Goal: Task Accomplishment & Management: Complete application form

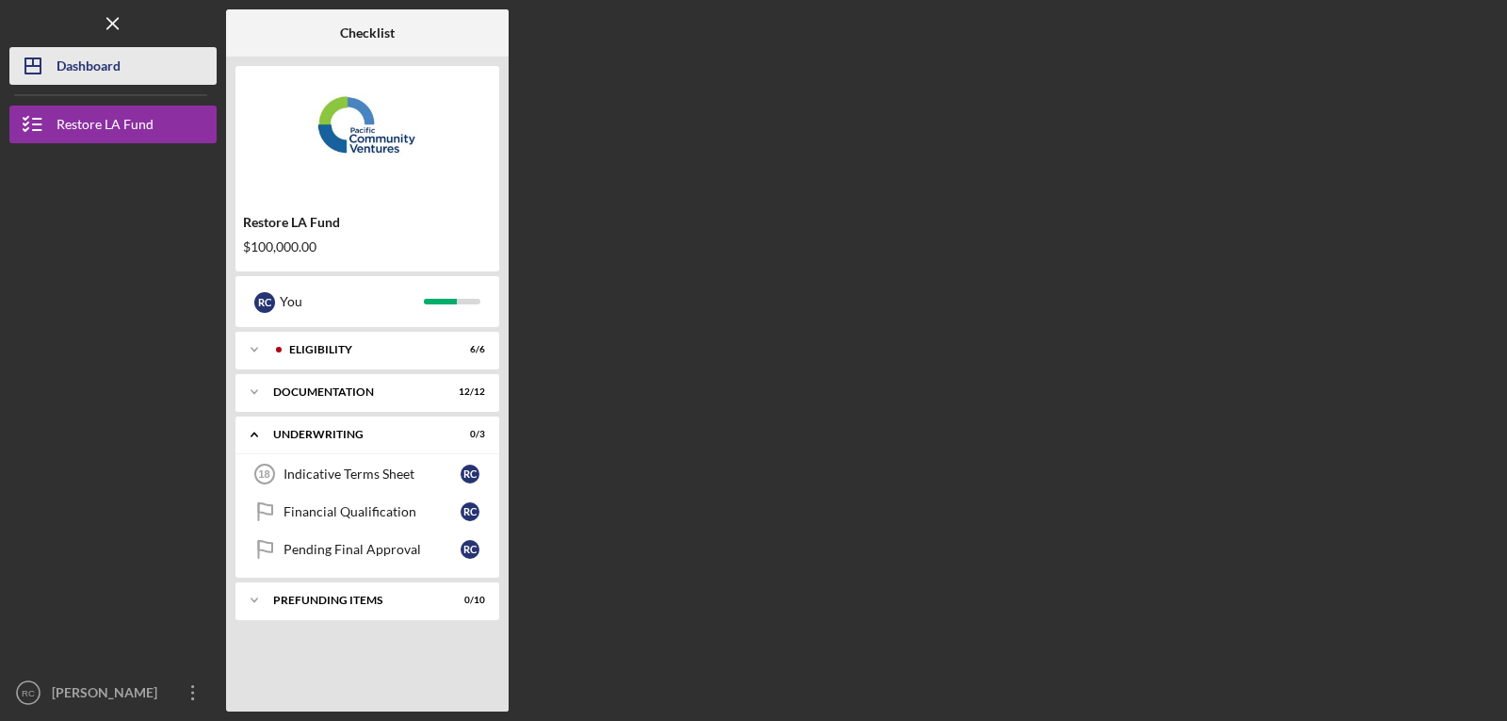
click at [95, 54] on div "Dashboard" at bounding box center [89, 68] width 64 height 42
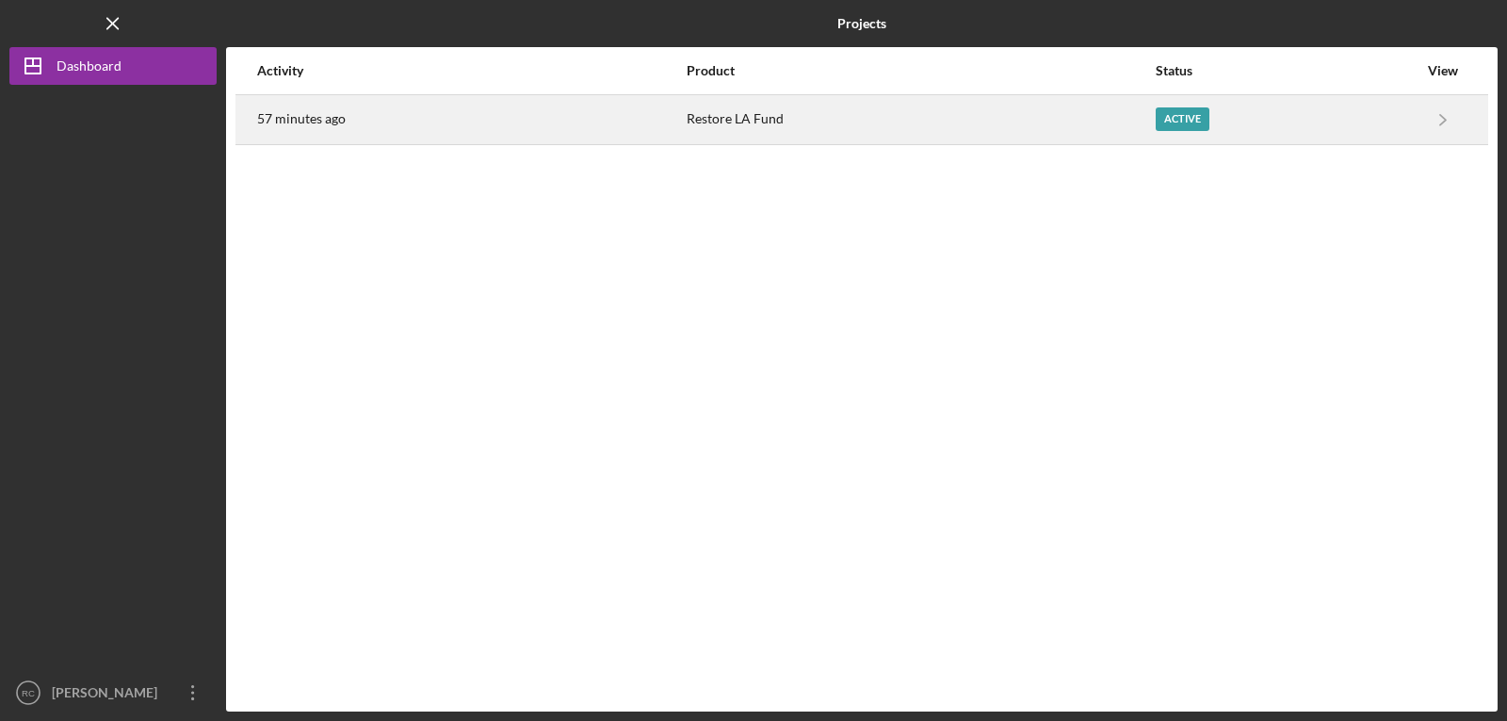
click at [1019, 118] on div "Restore LA Fund" at bounding box center [920, 119] width 467 height 47
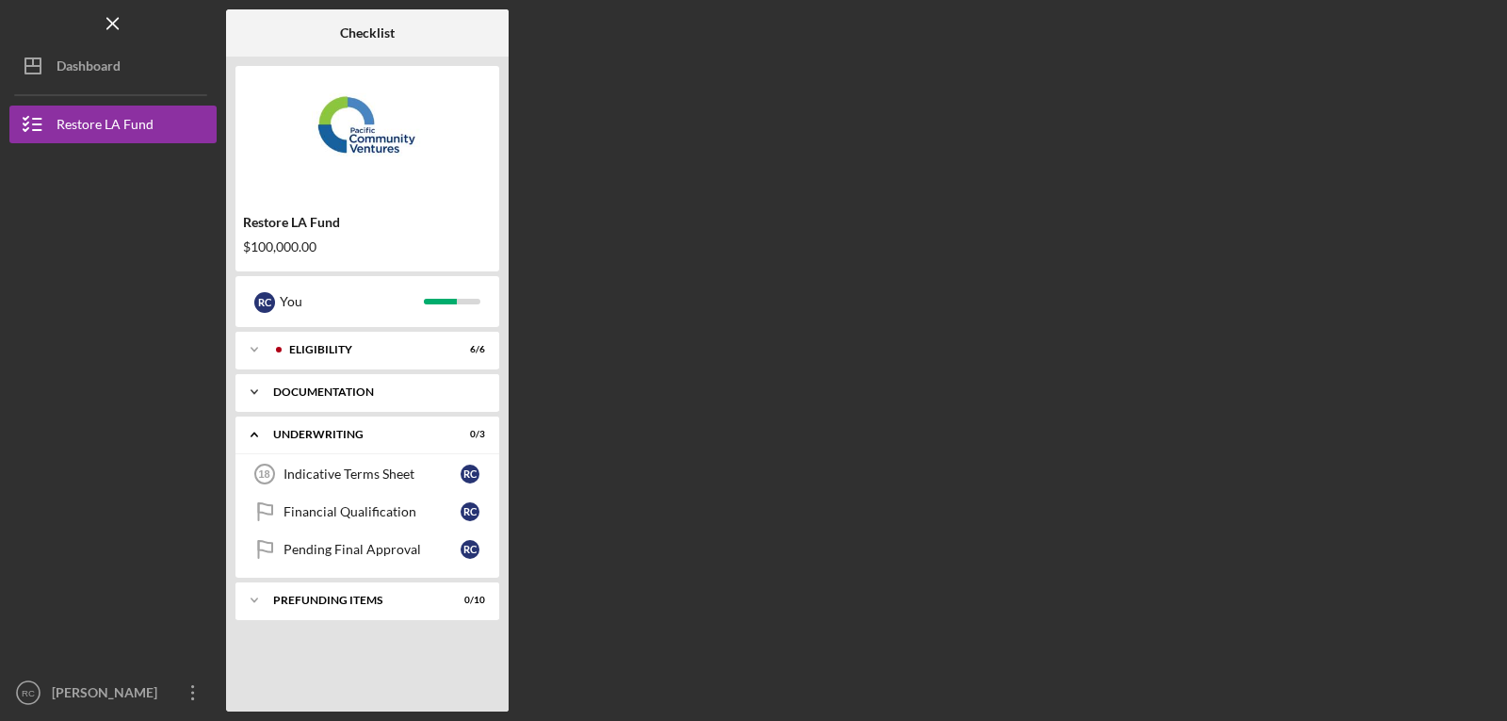
click at [368, 385] on div "Icon/Expander Documentation 12 / 12" at bounding box center [368, 392] width 264 height 38
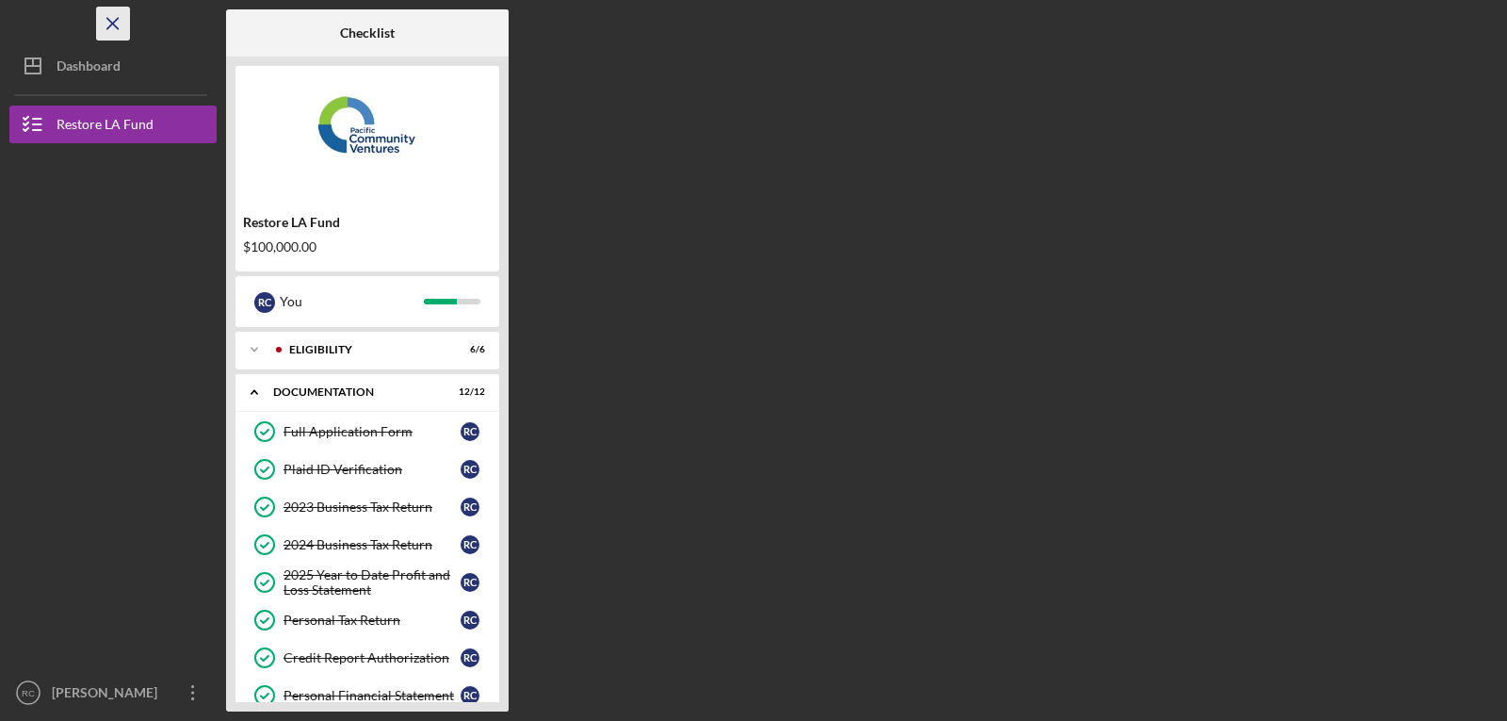
click at [120, 20] on icon "Icon/Menu Close" at bounding box center [113, 24] width 42 height 42
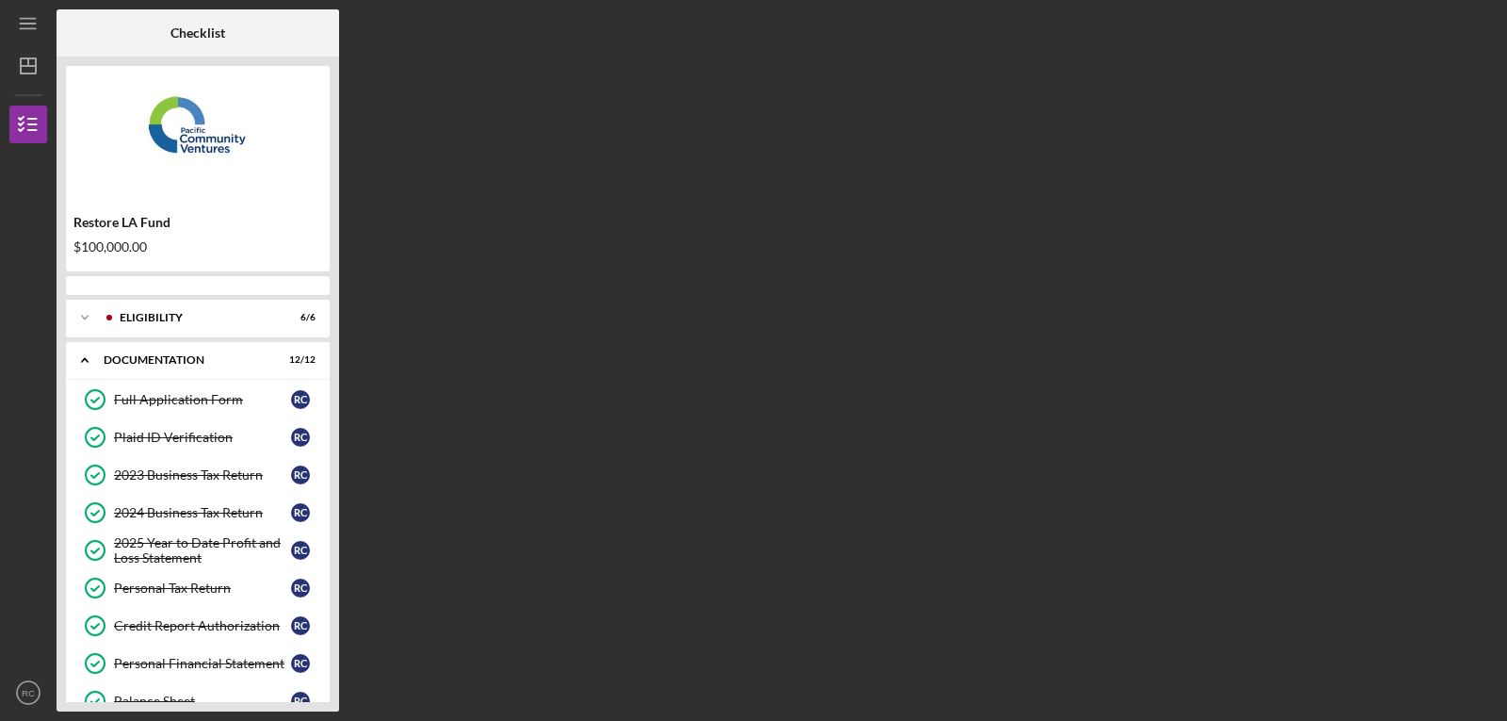
scroll to position [276, 0]
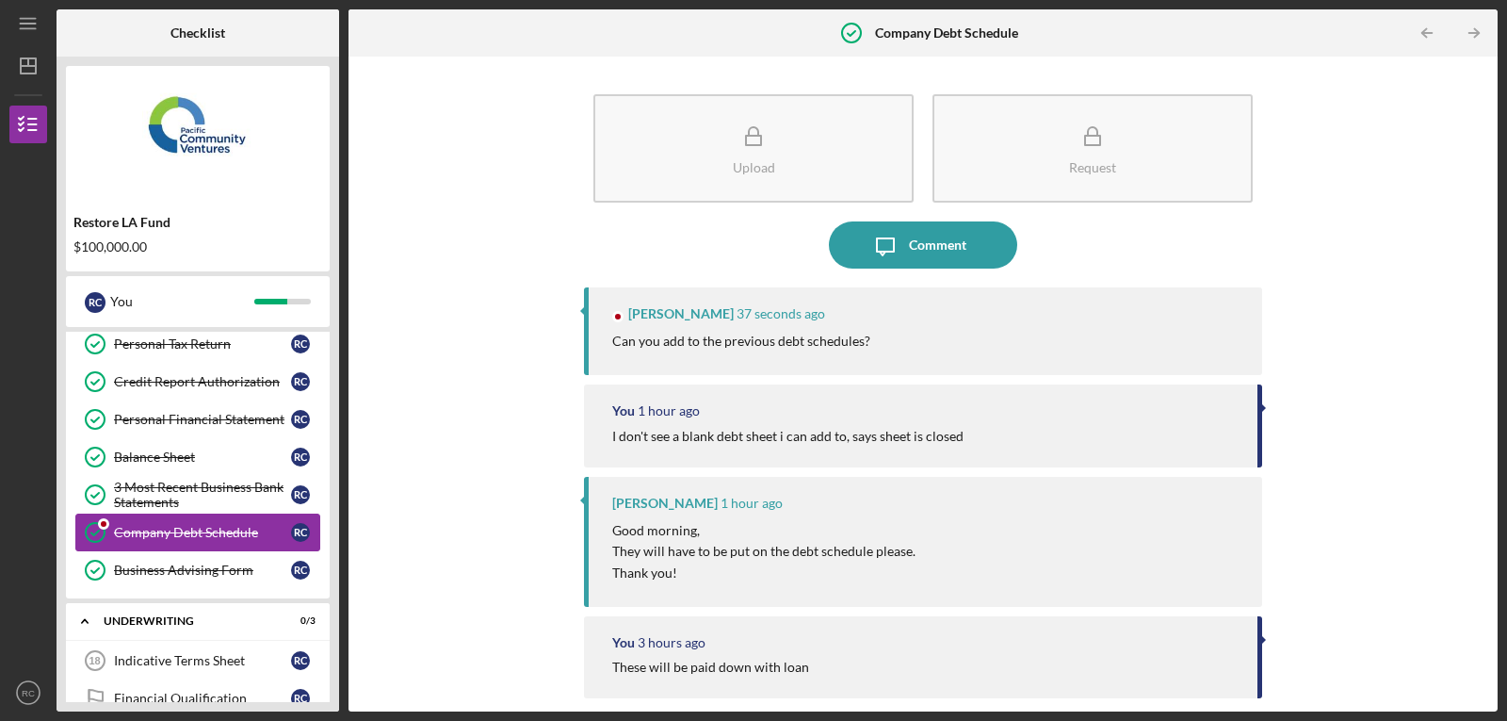
click at [175, 533] on div "Company Debt Schedule" at bounding box center [202, 532] width 177 height 15
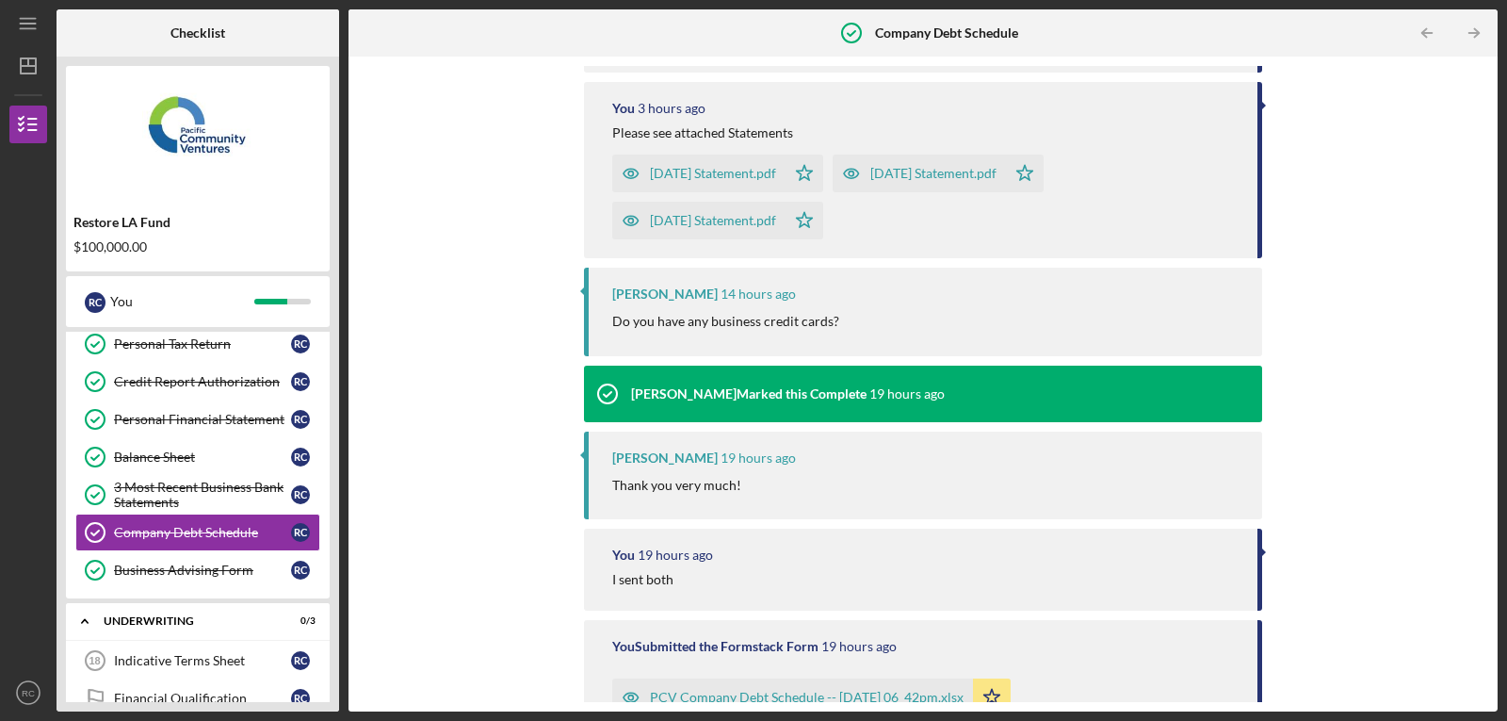
scroll to position [659, 0]
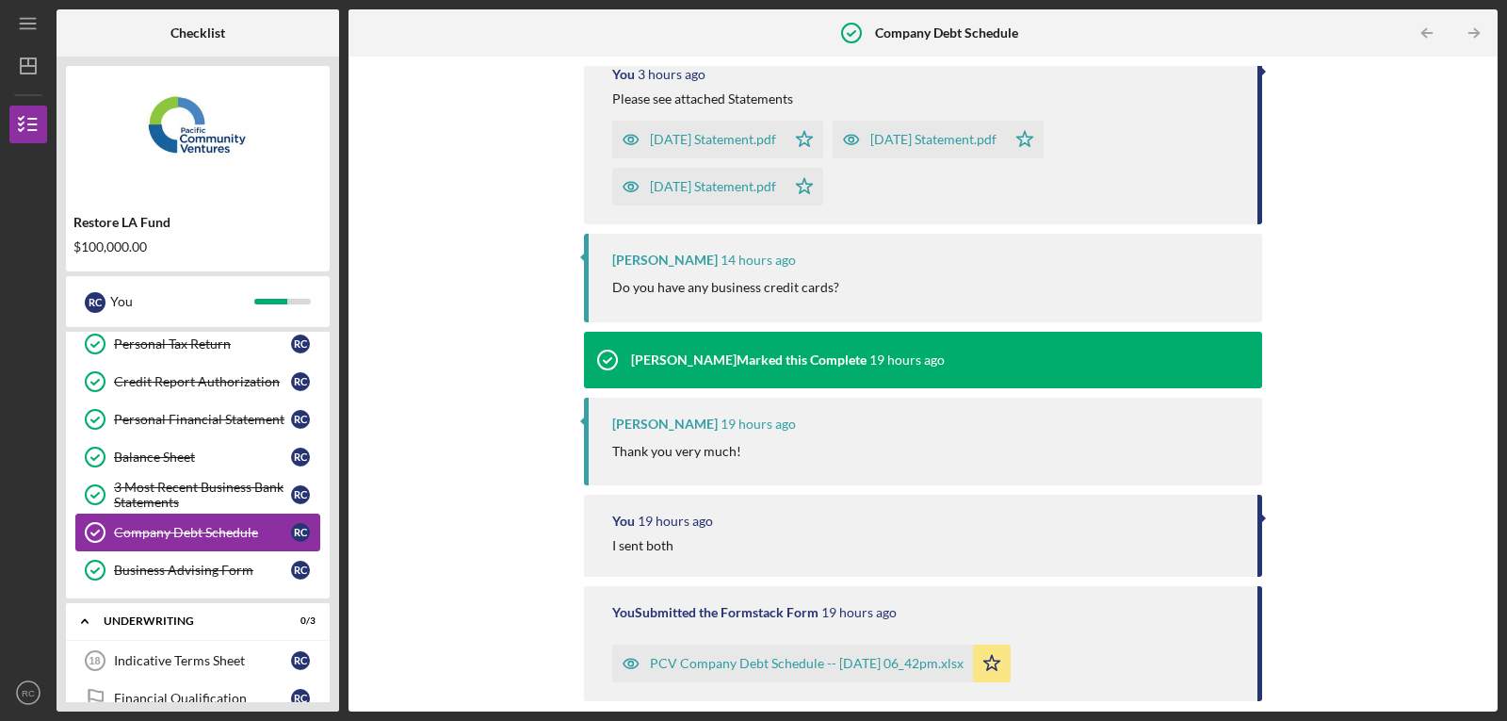
click at [196, 530] on div "Company Debt Schedule" at bounding box center [202, 532] width 177 height 15
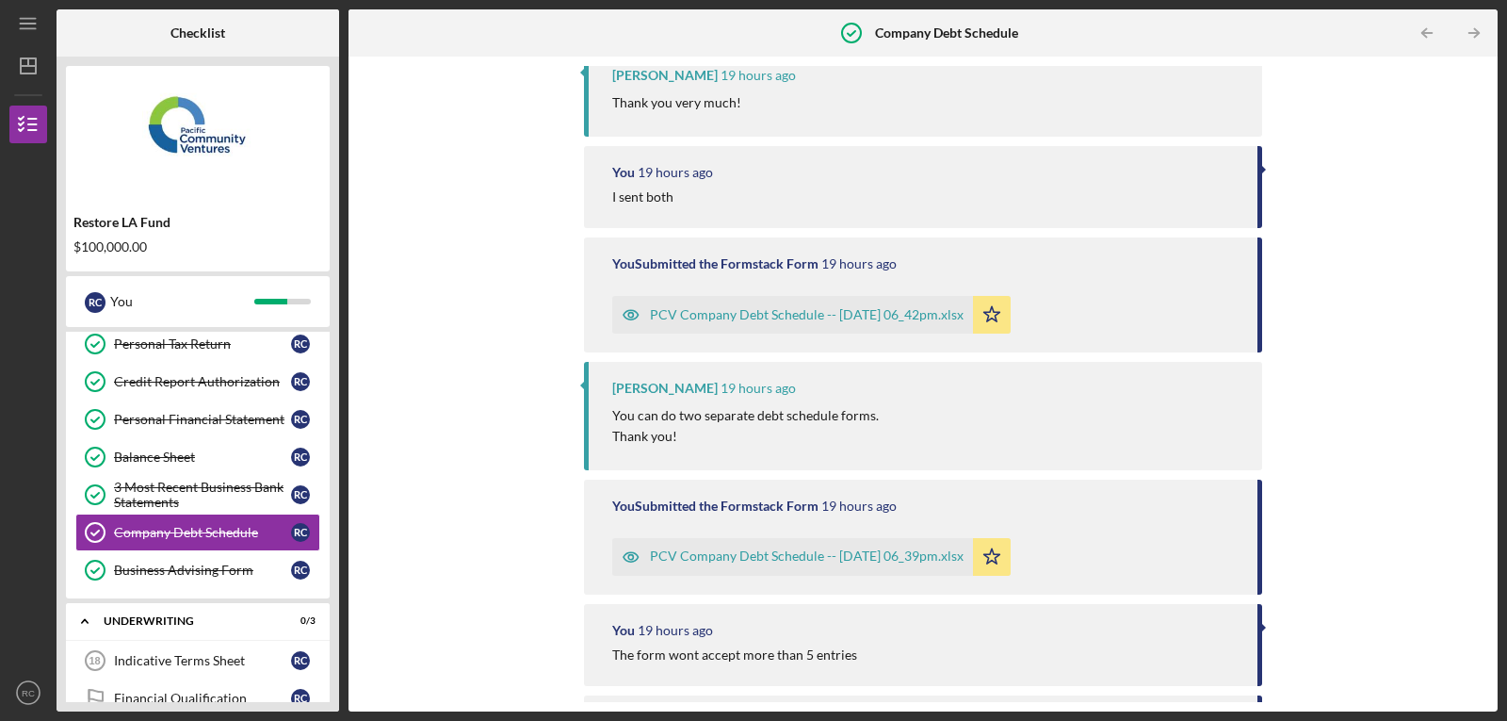
scroll to position [1005, 0]
click at [852, 314] on div "PCV Company Debt Schedule -- 2025-09-22 06_42pm.xlsx" at bounding box center [807, 317] width 314 height 15
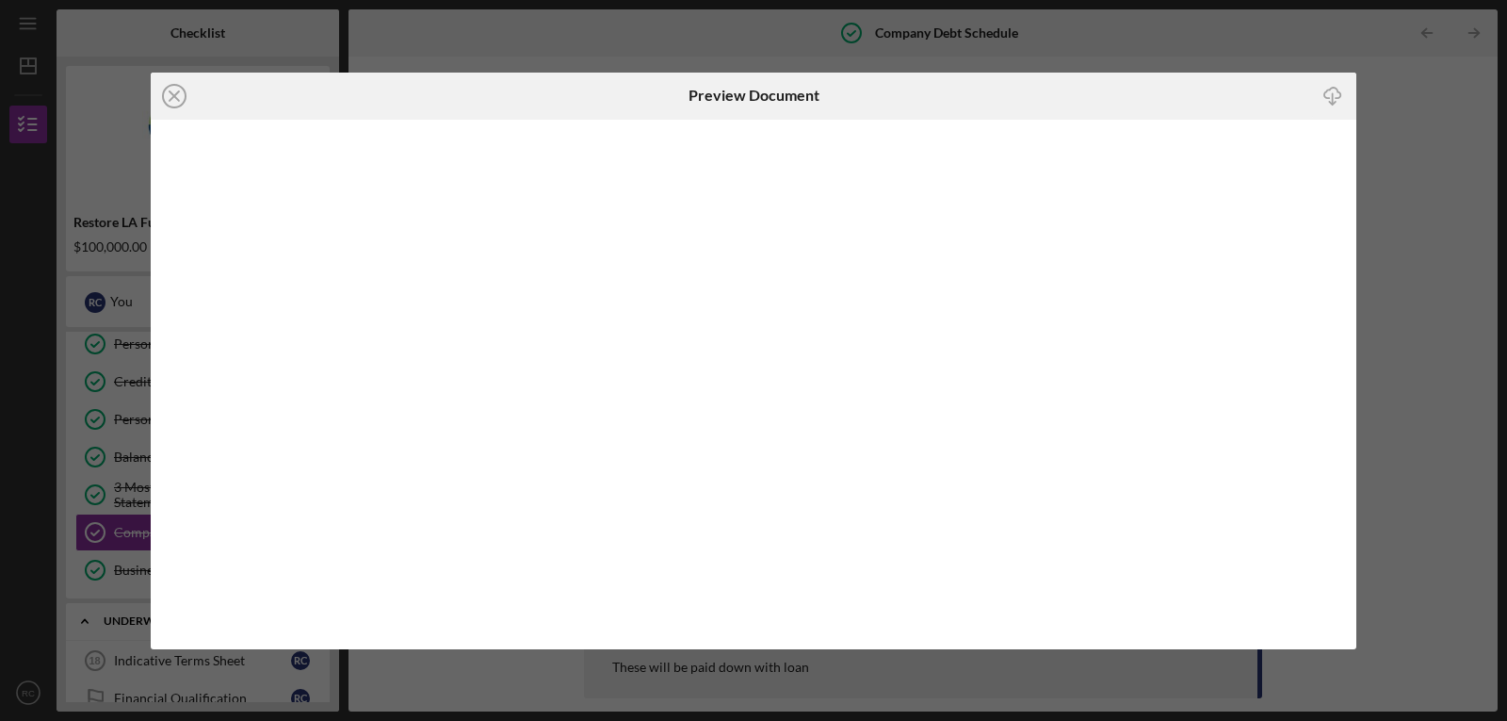
scroll to position [938, 0]
click at [170, 89] on icon "Icon/Close" at bounding box center [174, 96] width 47 height 47
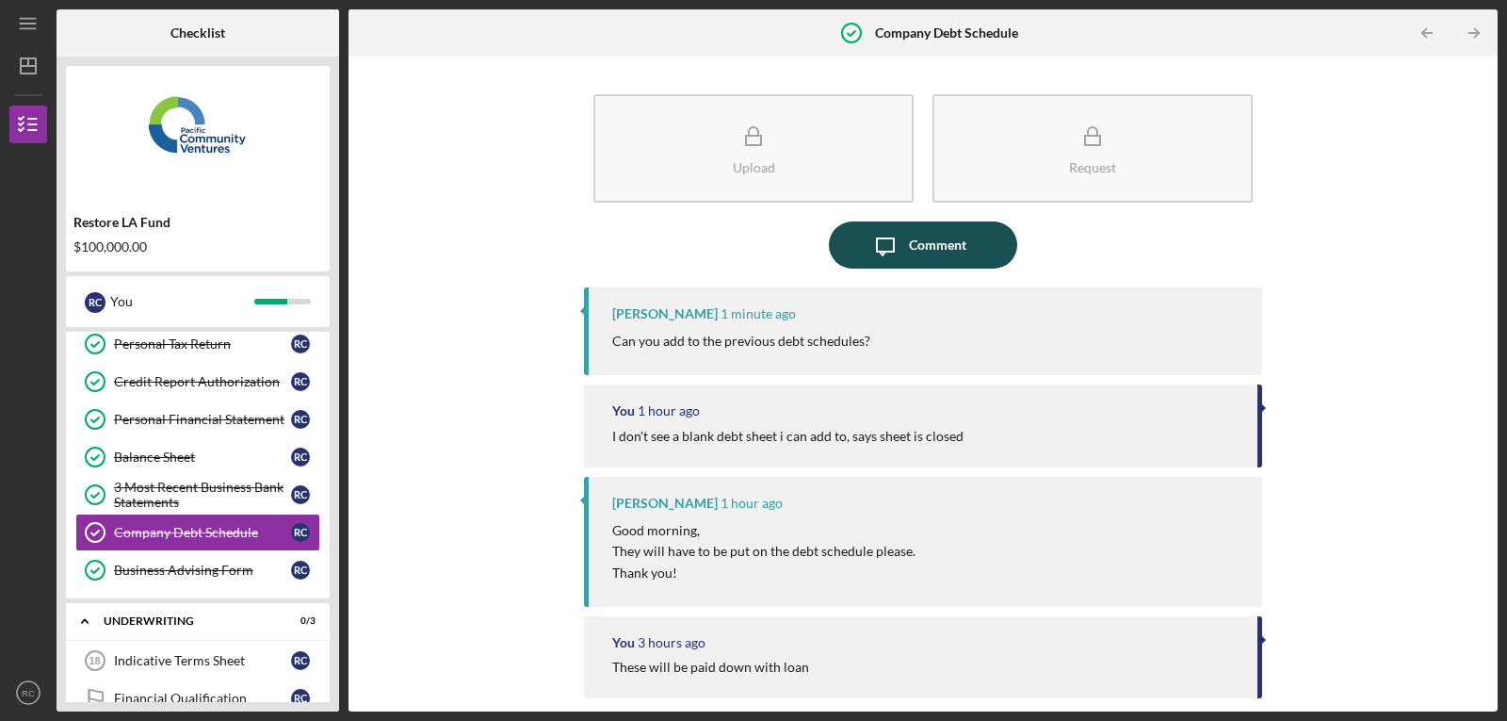
click at [909, 249] on div "Comment" at bounding box center [937, 244] width 57 height 47
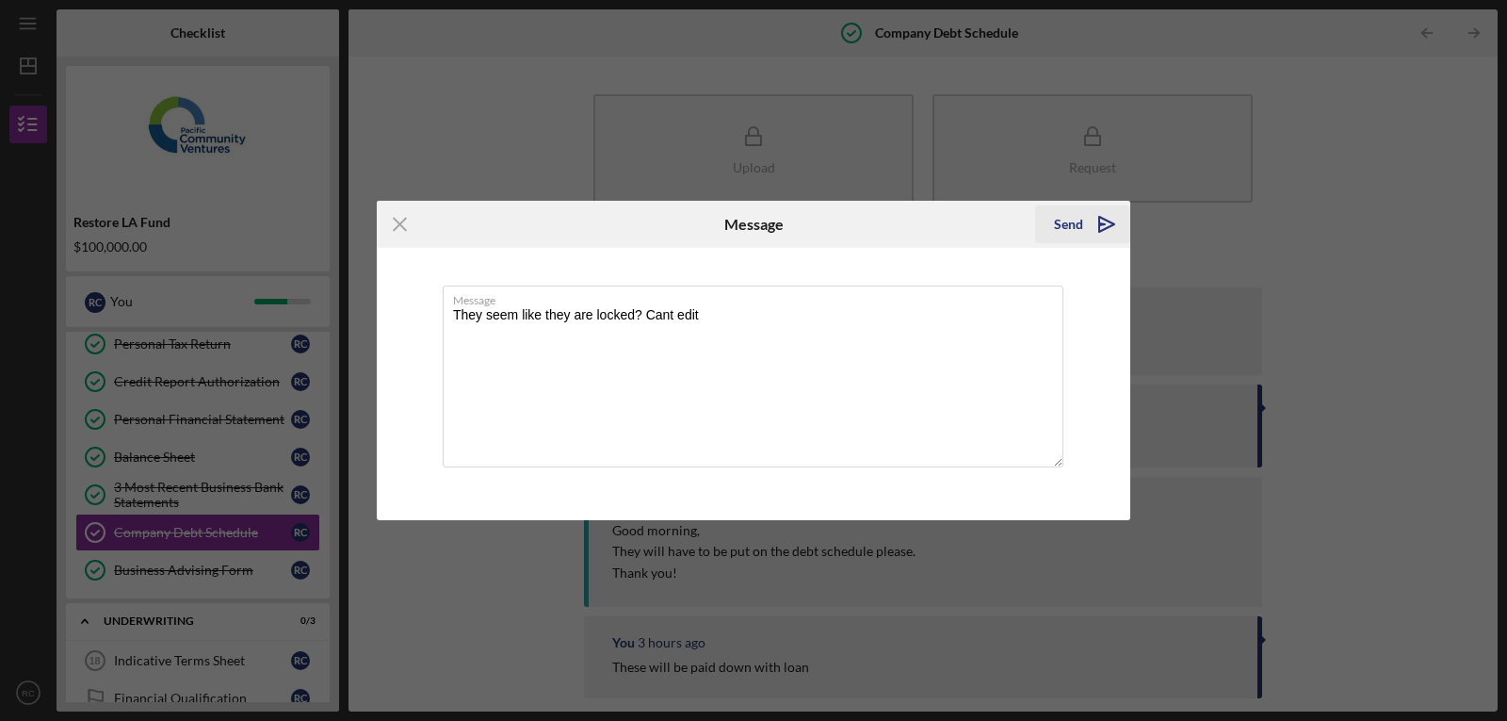
type textarea "They seem like they are locked? Cant edit"
click at [1056, 222] on div "Send" at bounding box center [1068, 224] width 29 height 38
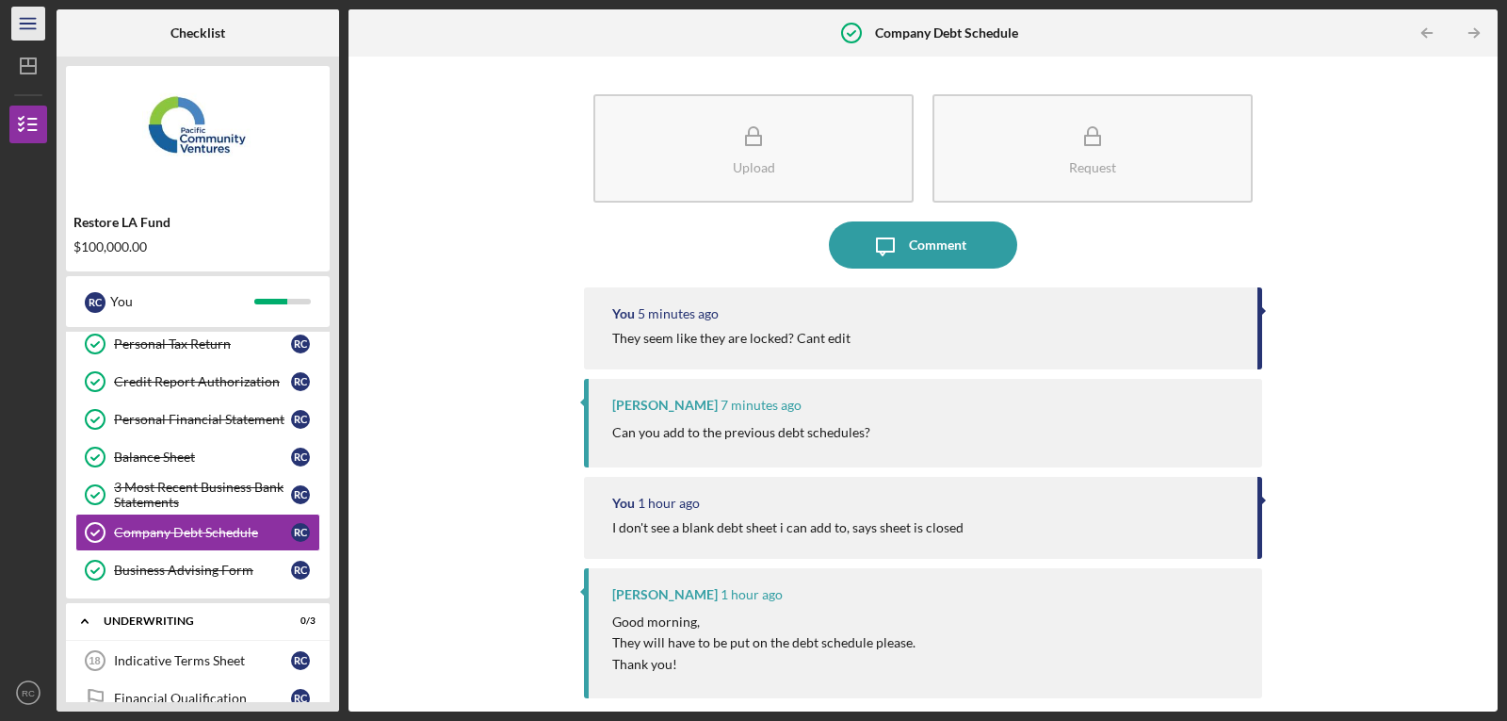
click at [16, 24] on icon "Icon/Menu" at bounding box center [29, 24] width 42 height 42
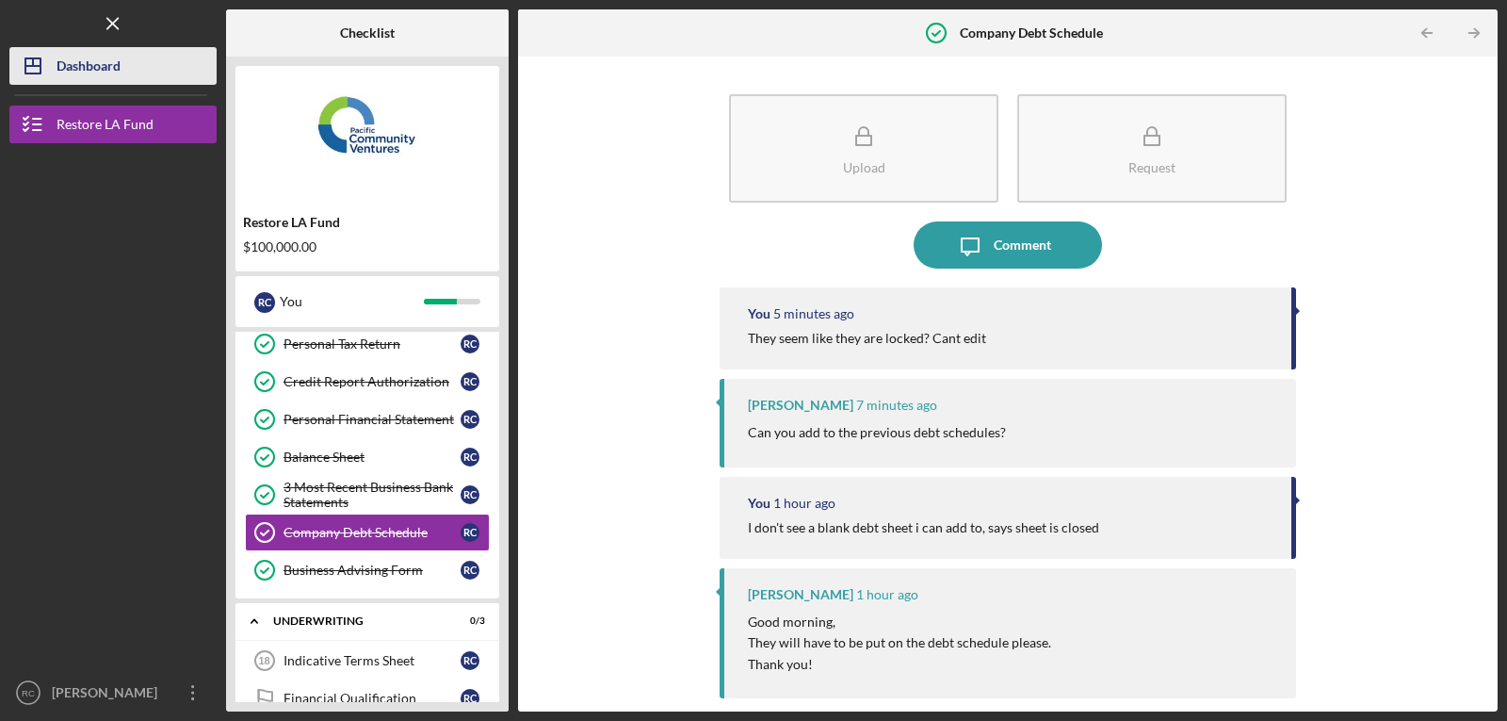
click at [73, 58] on div "Dashboard" at bounding box center [89, 68] width 64 height 42
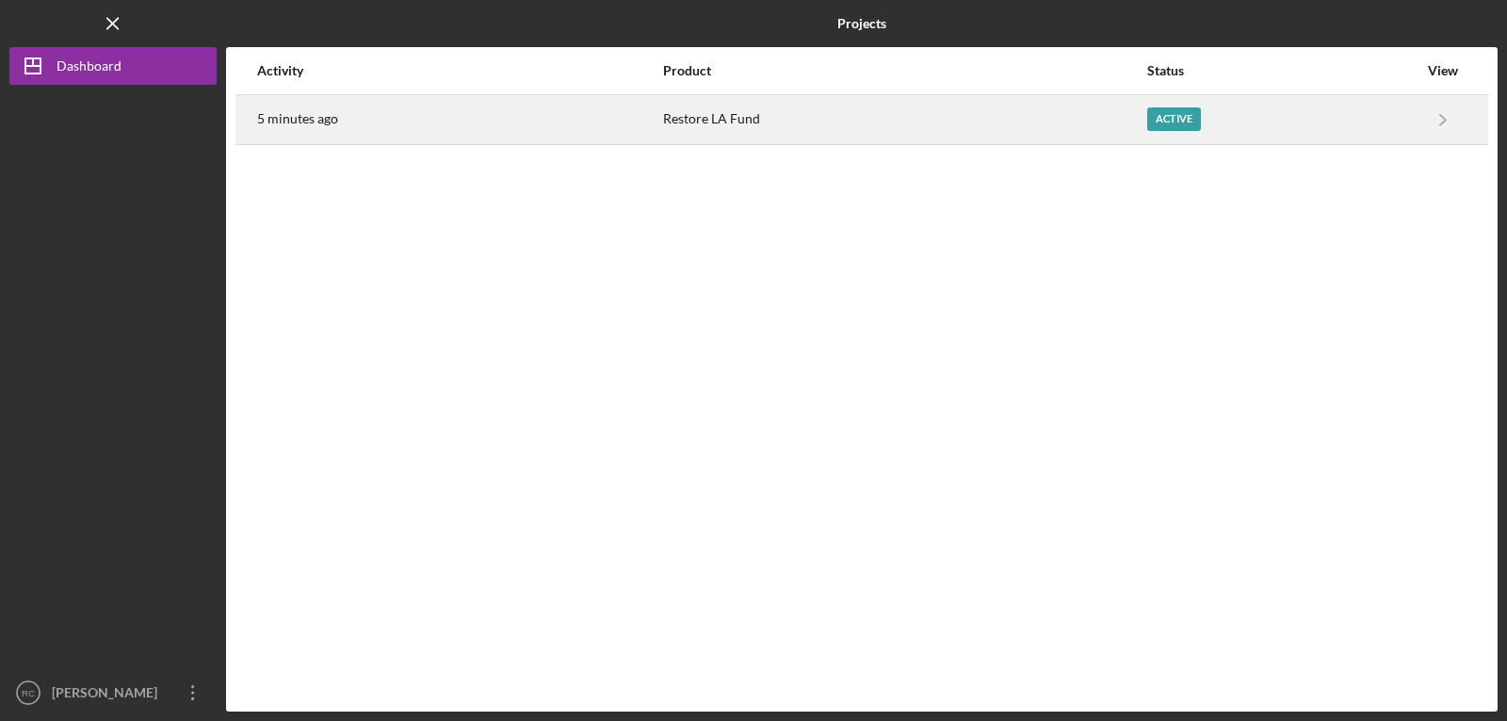
click at [830, 122] on div "Restore LA Fund" at bounding box center [904, 119] width 482 height 47
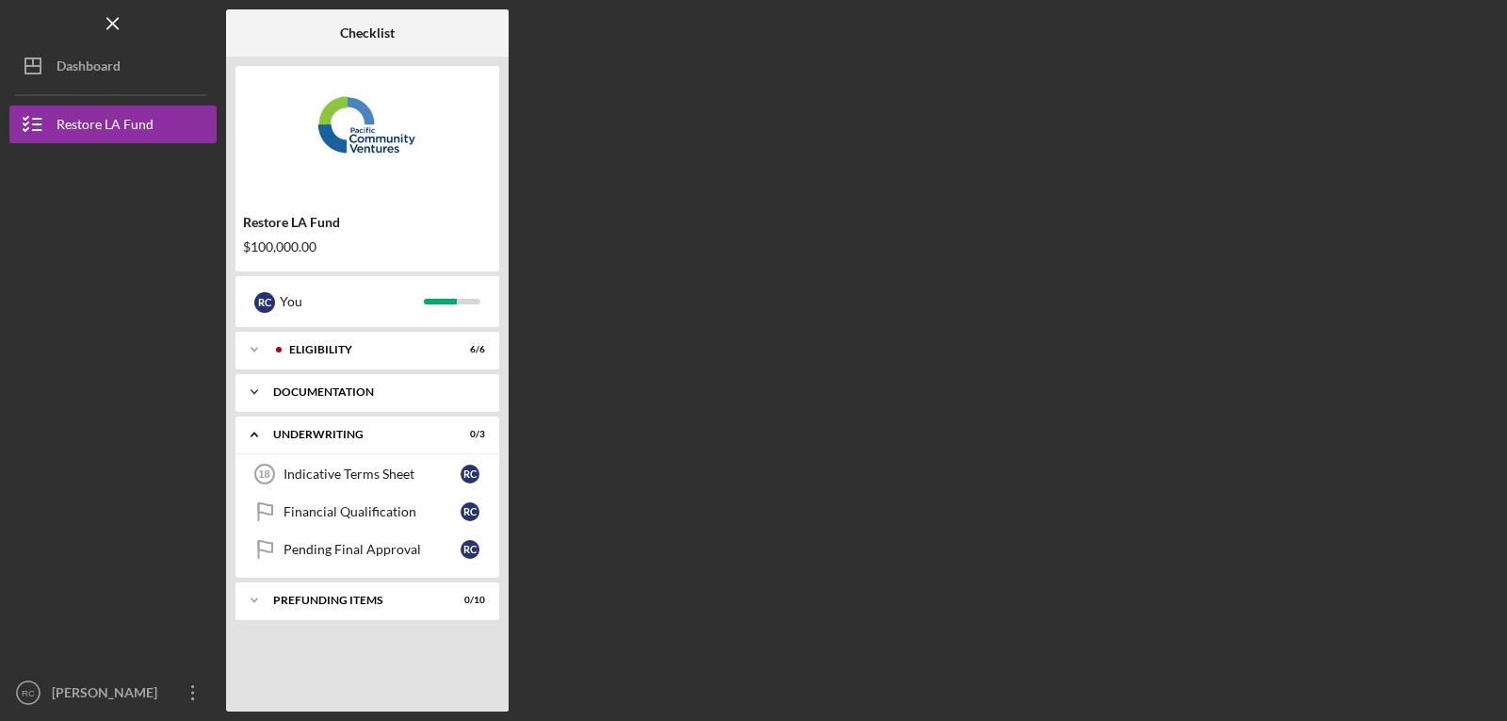
click at [364, 389] on div "Documentation" at bounding box center [374, 391] width 203 height 11
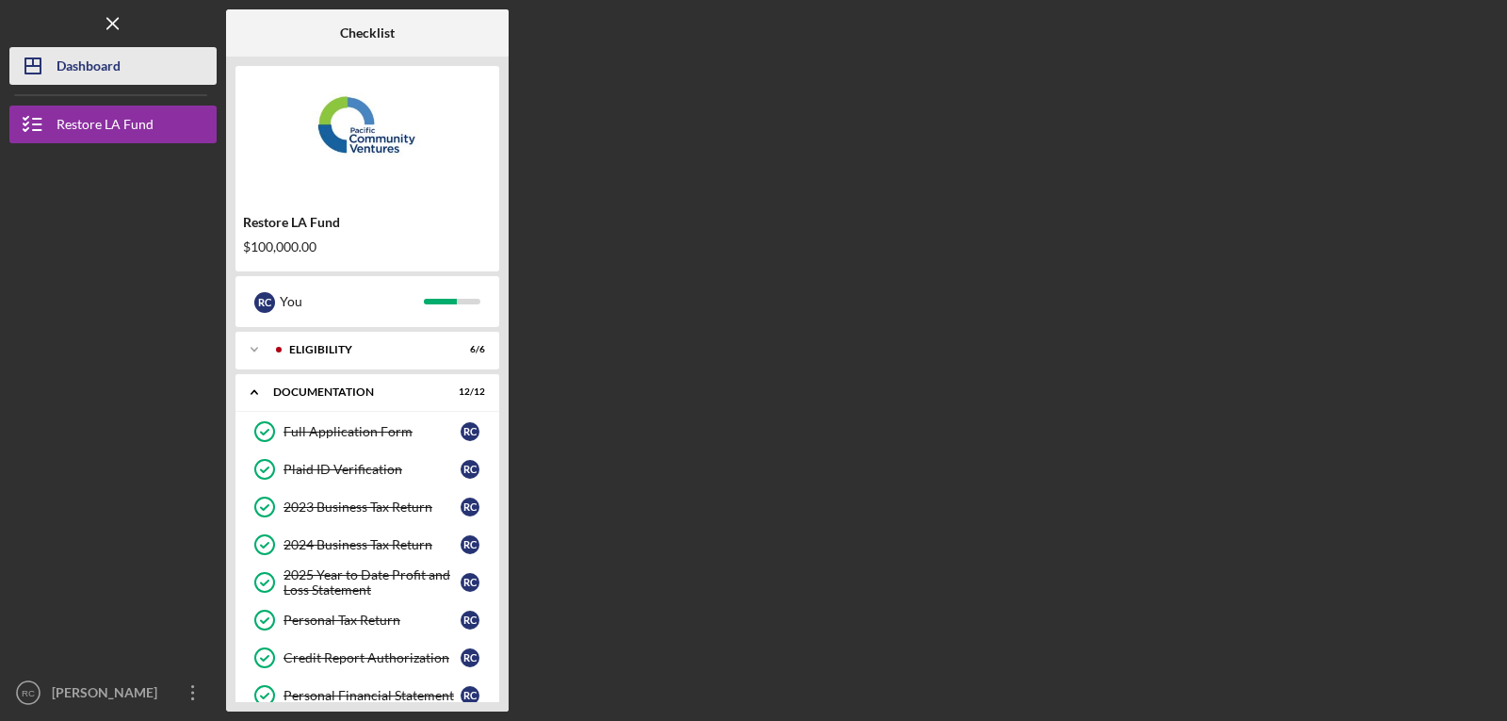
click at [57, 61] on div "Dashboard" at bounding box center [89, 68] width 64 height 42
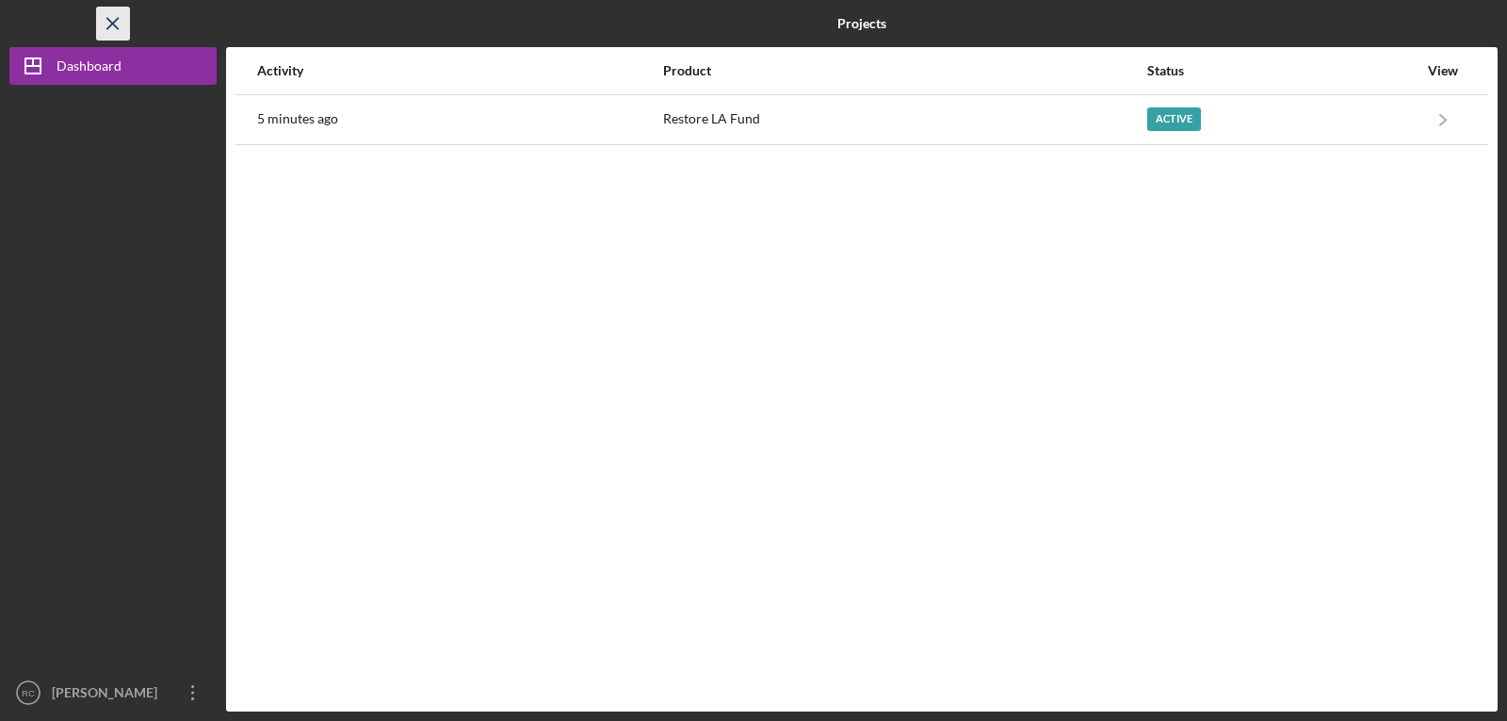
click at [105, 17] on icon "Icon/Menu Close" at bounding box center [113, 24] width 42 height 42
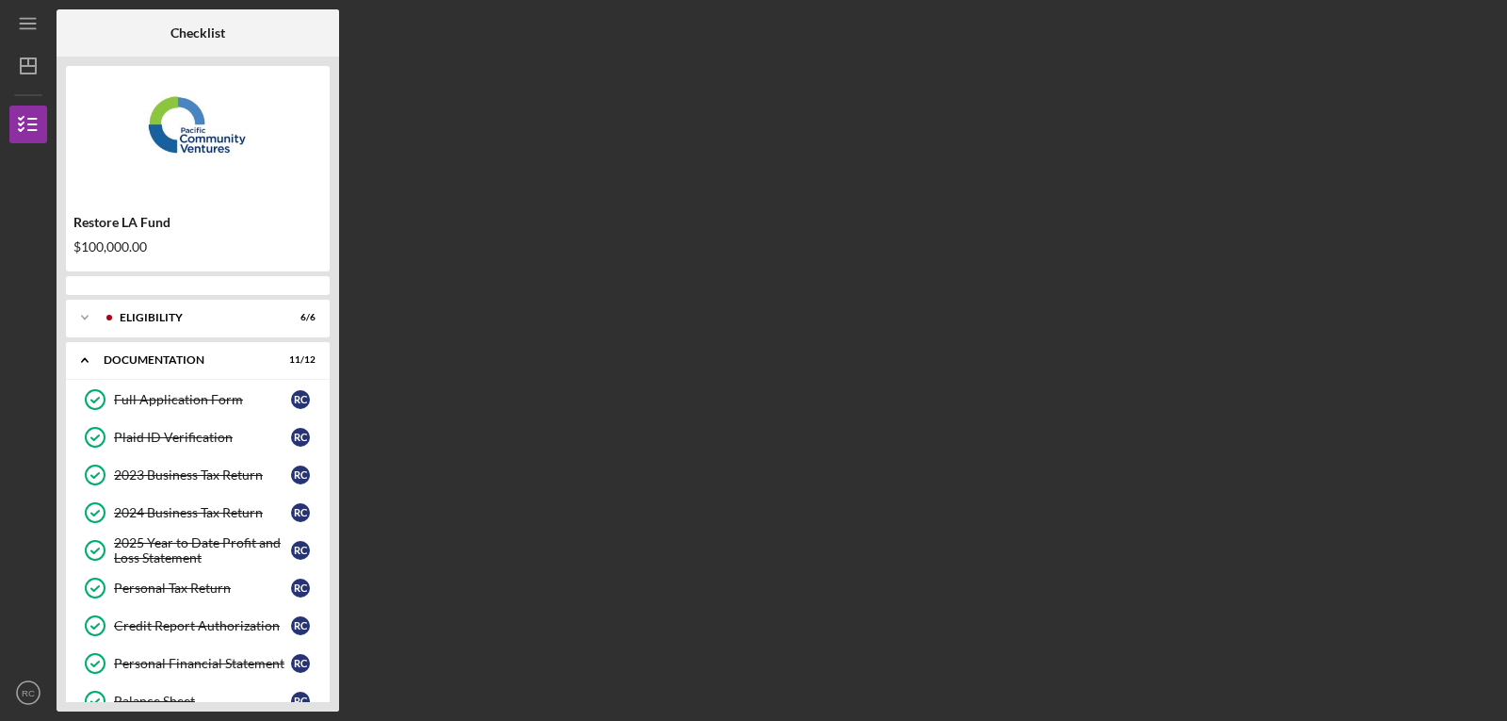
scroll to position [235, 0]
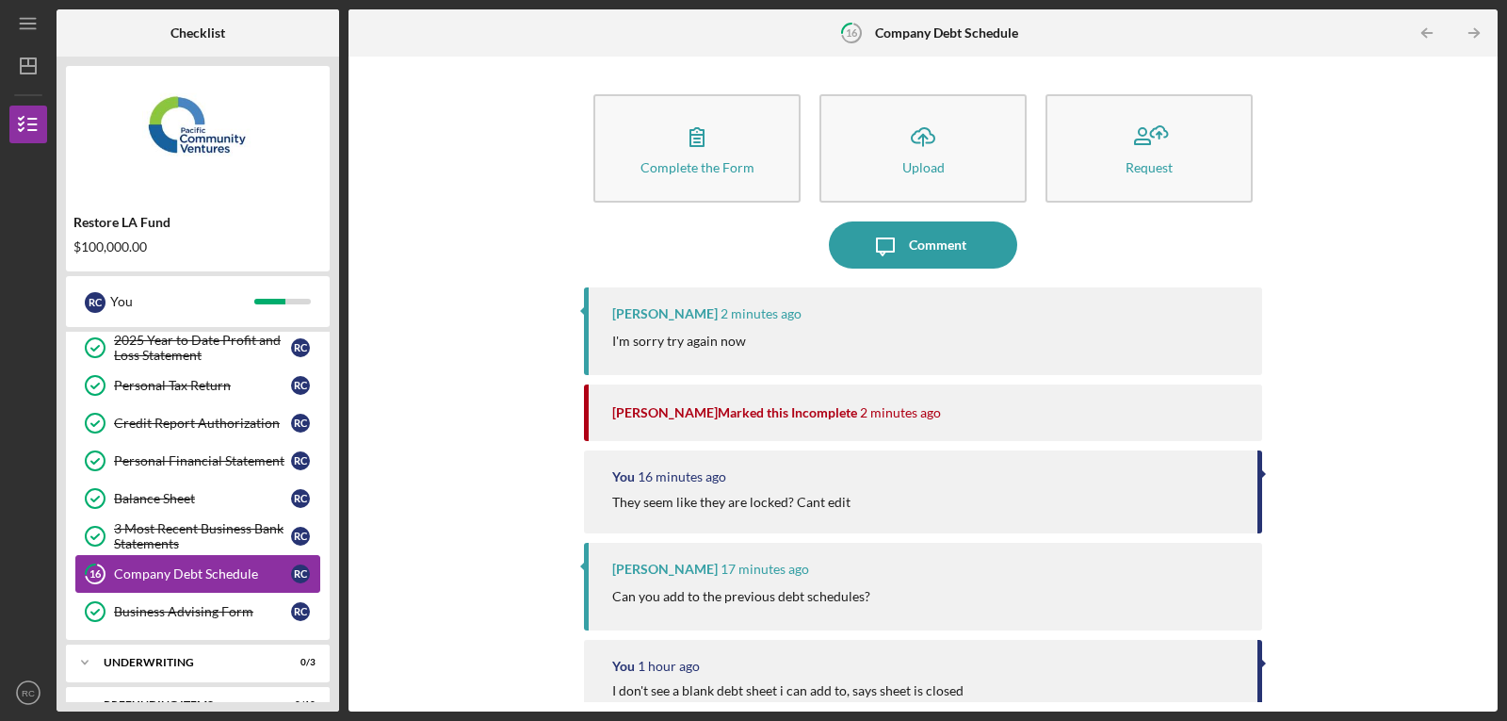
click at [134, 570] on div "Company Debt Schedule" at bounding box center [202, 573] width 177 height 15
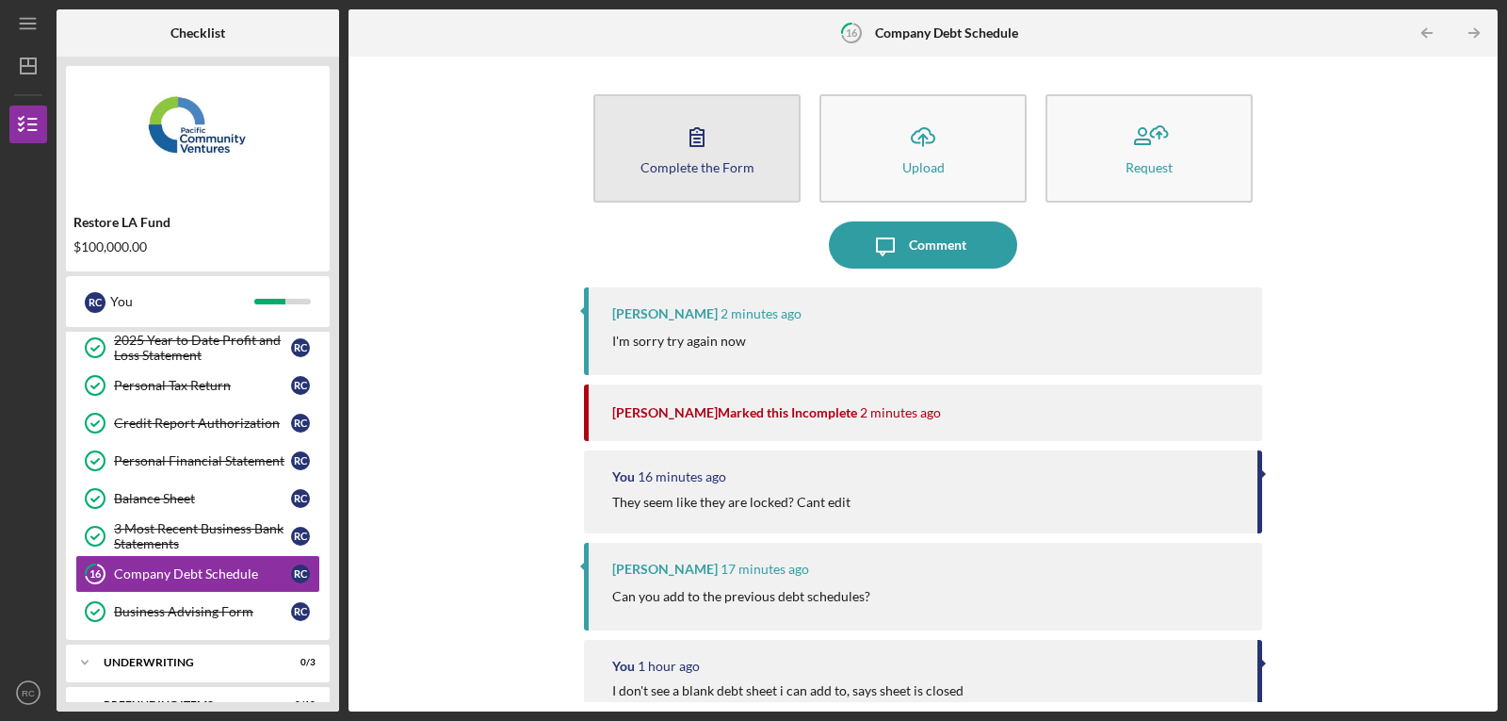
click at [682, 156] on icon "button" at bounding box center [697, 136] width 47 height 47
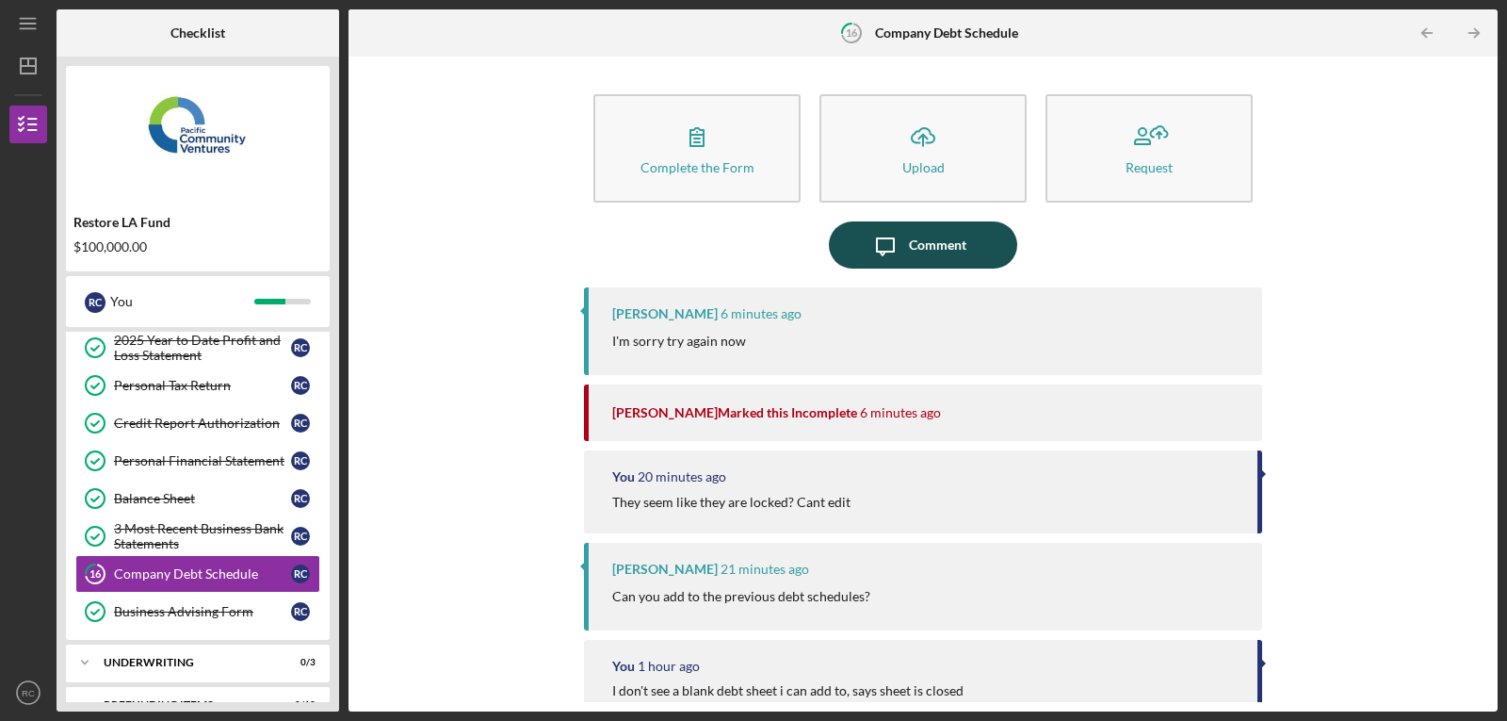
click at [898, 246] on icon "Icon/Message" at bounding box center [885, 244] width 47 height 47
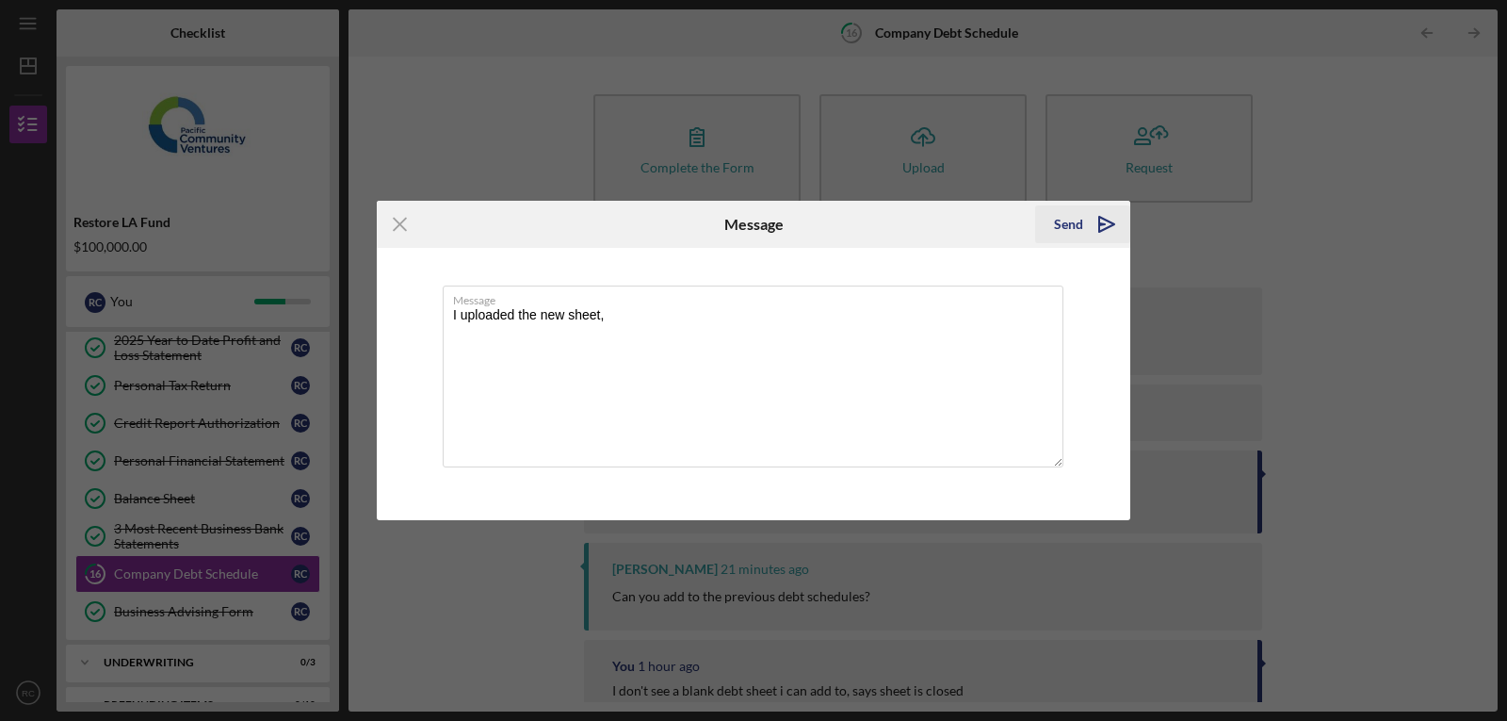
type textarea "I uploaded the new sheet,"
click at [1068, 223] on div "Send" at bounding box center [1068, 224] width 29 height 38
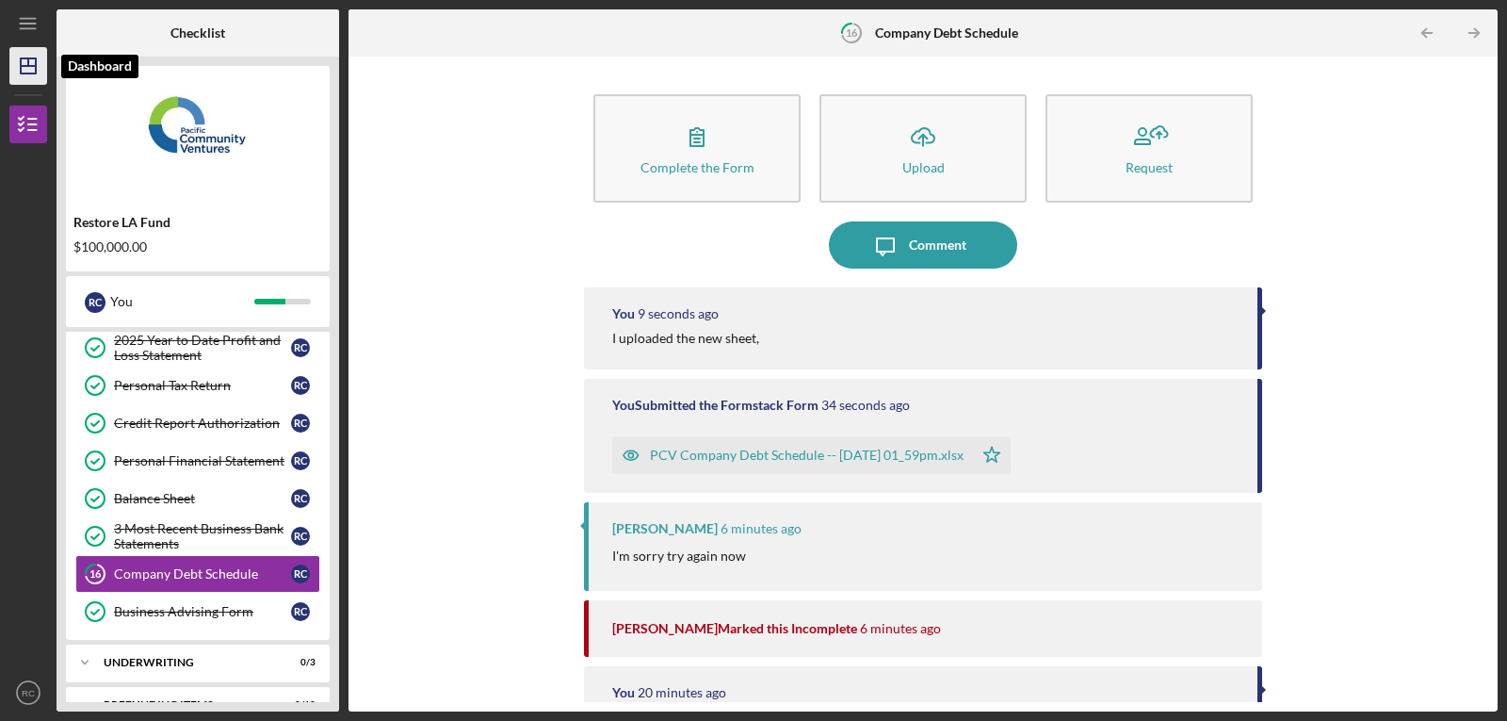
click at [25, 60] on icon "Icon/Dashboard" at bounding box center [28, 65] width 47 height 47
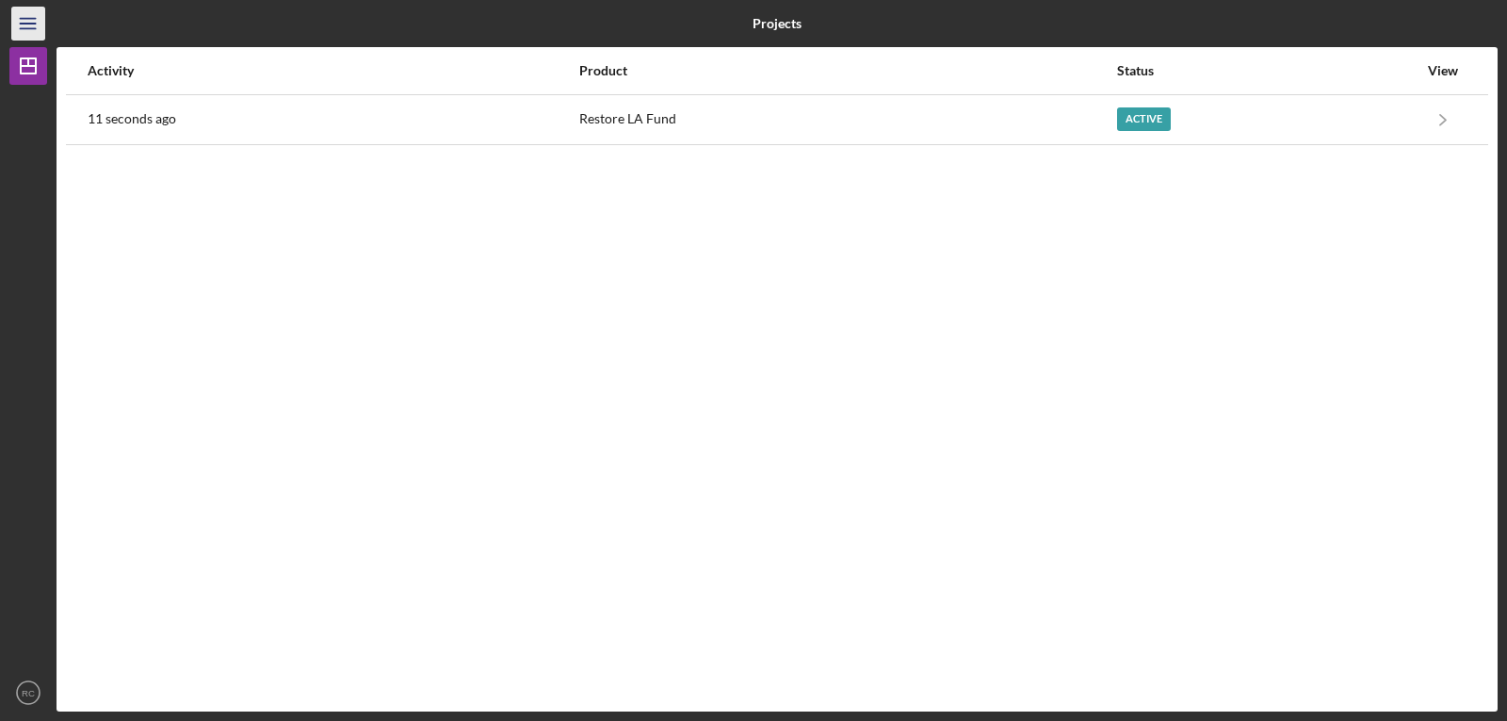
click at [22, 25] on icon "Icon/Menu" at bounding box center [29, 24] width 42 height 42
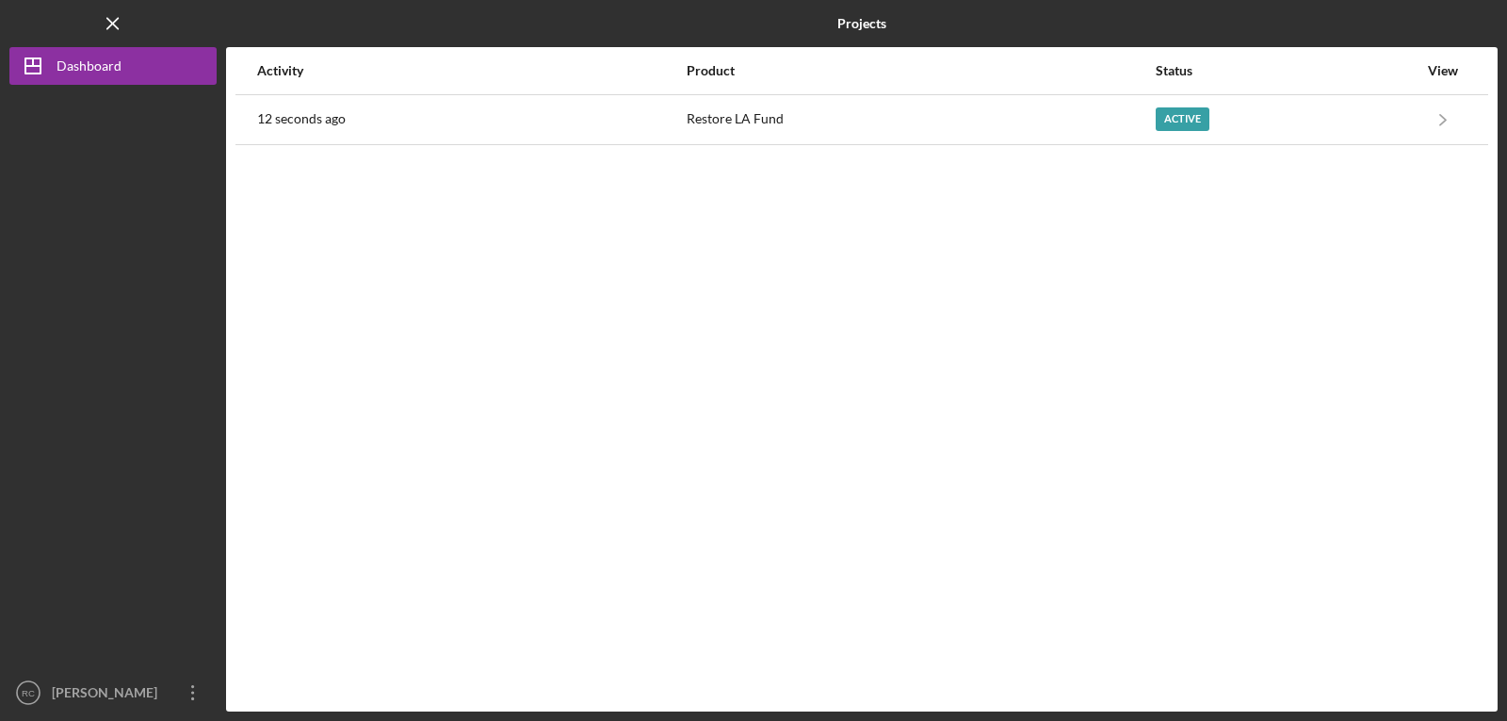
click at [22, 24] on div "Logo-Reversed Created with Sketch. Icon/Menu Close" at bounding box center [112, 23] width 207 height 47
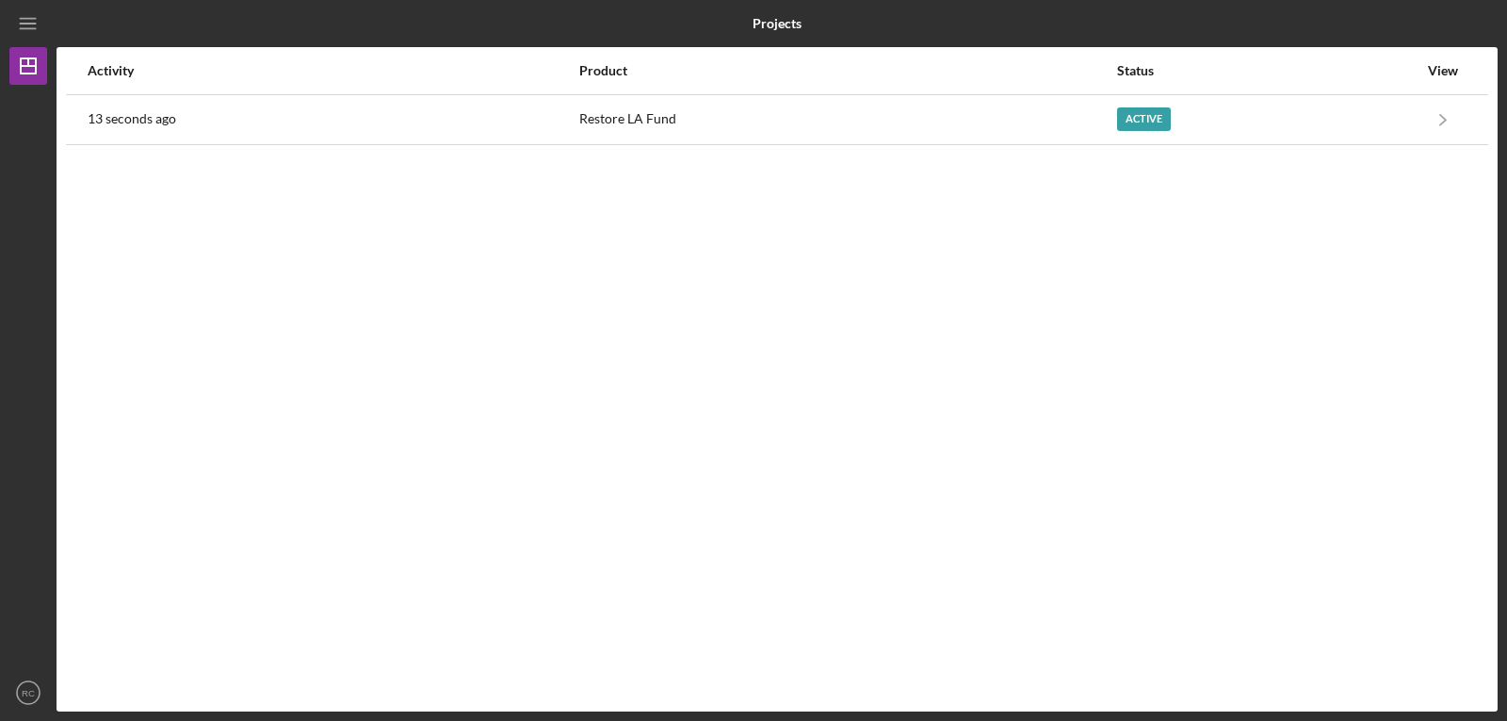
click at [29, 24] on icon "Icon/Menu" at bounding box center [29, 24] width 42 height 42
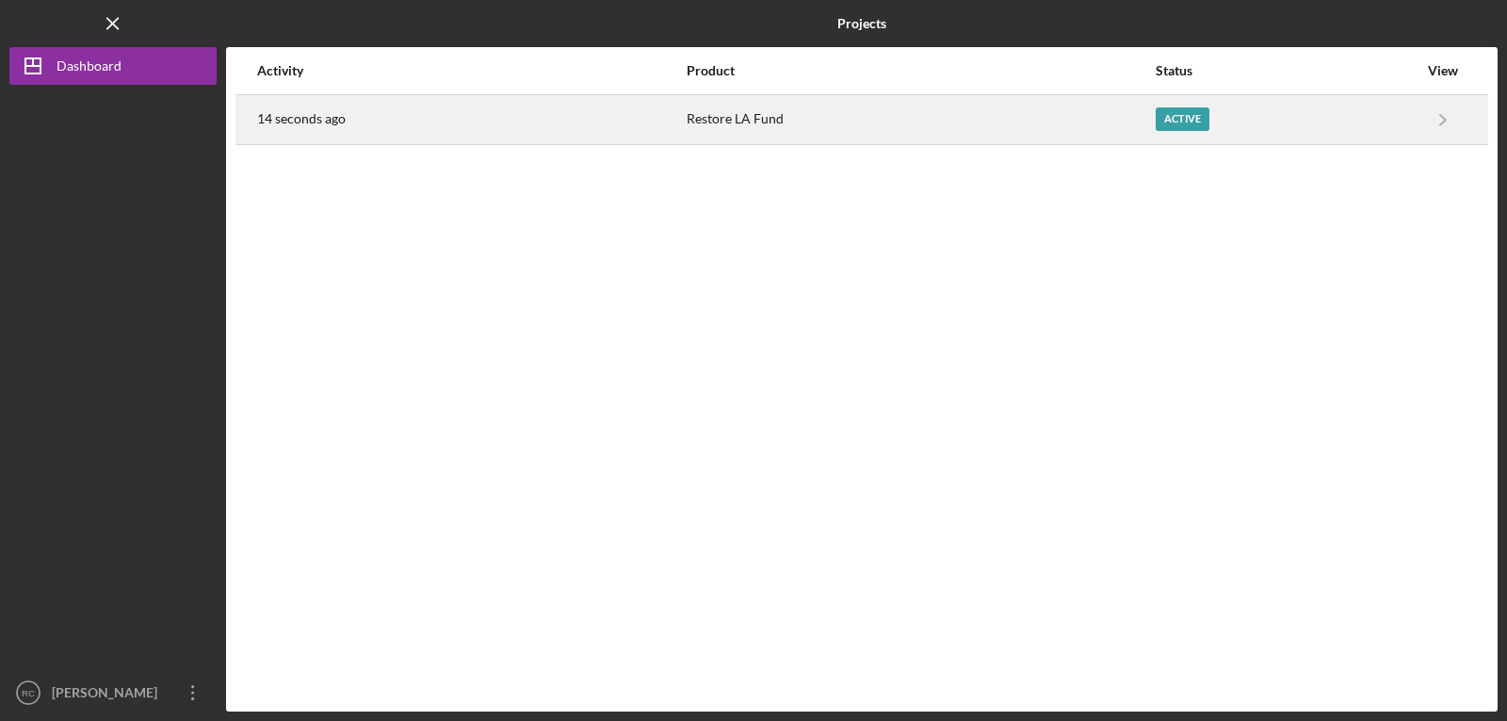
click at [1033, 121] on div "Restore LA Fund" at bounding box center [920, 119] width 467 height 47
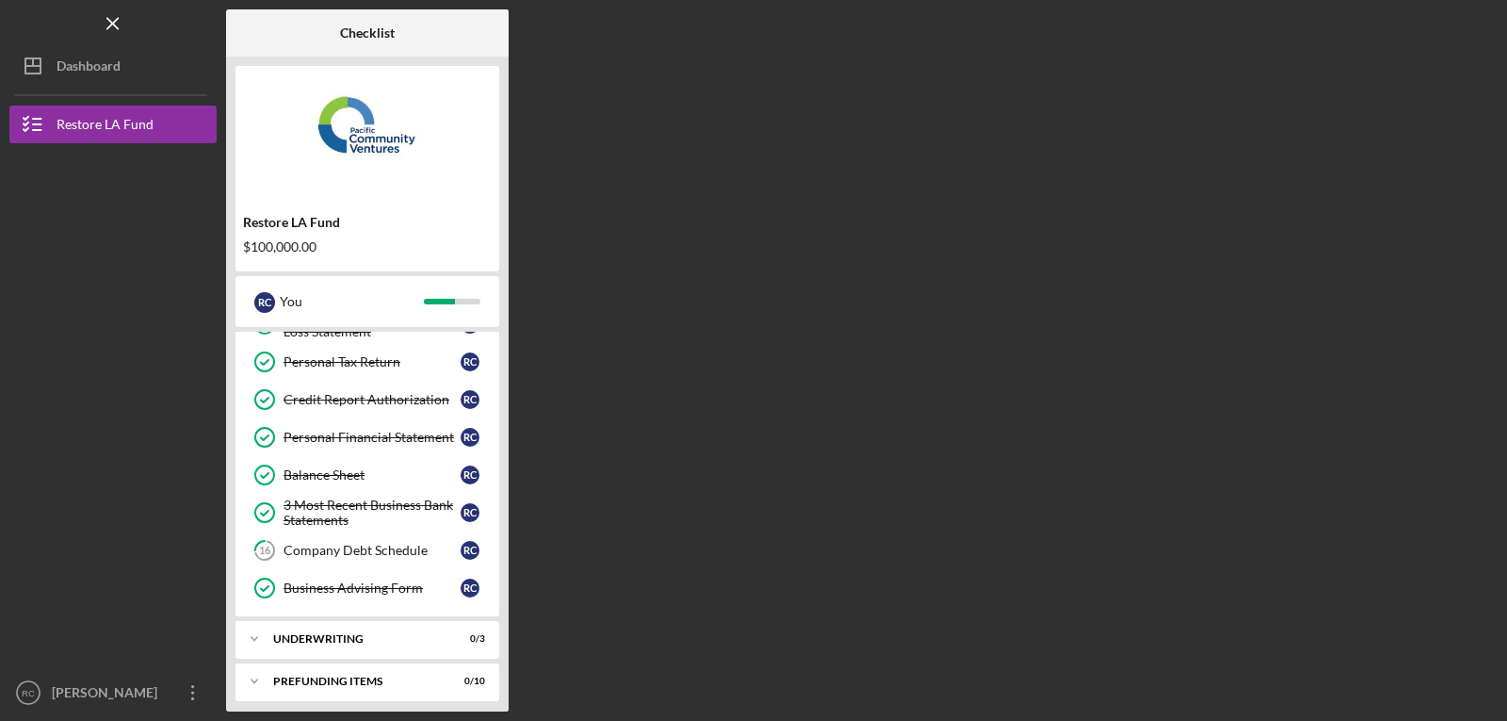
scroll to position [267, 0]
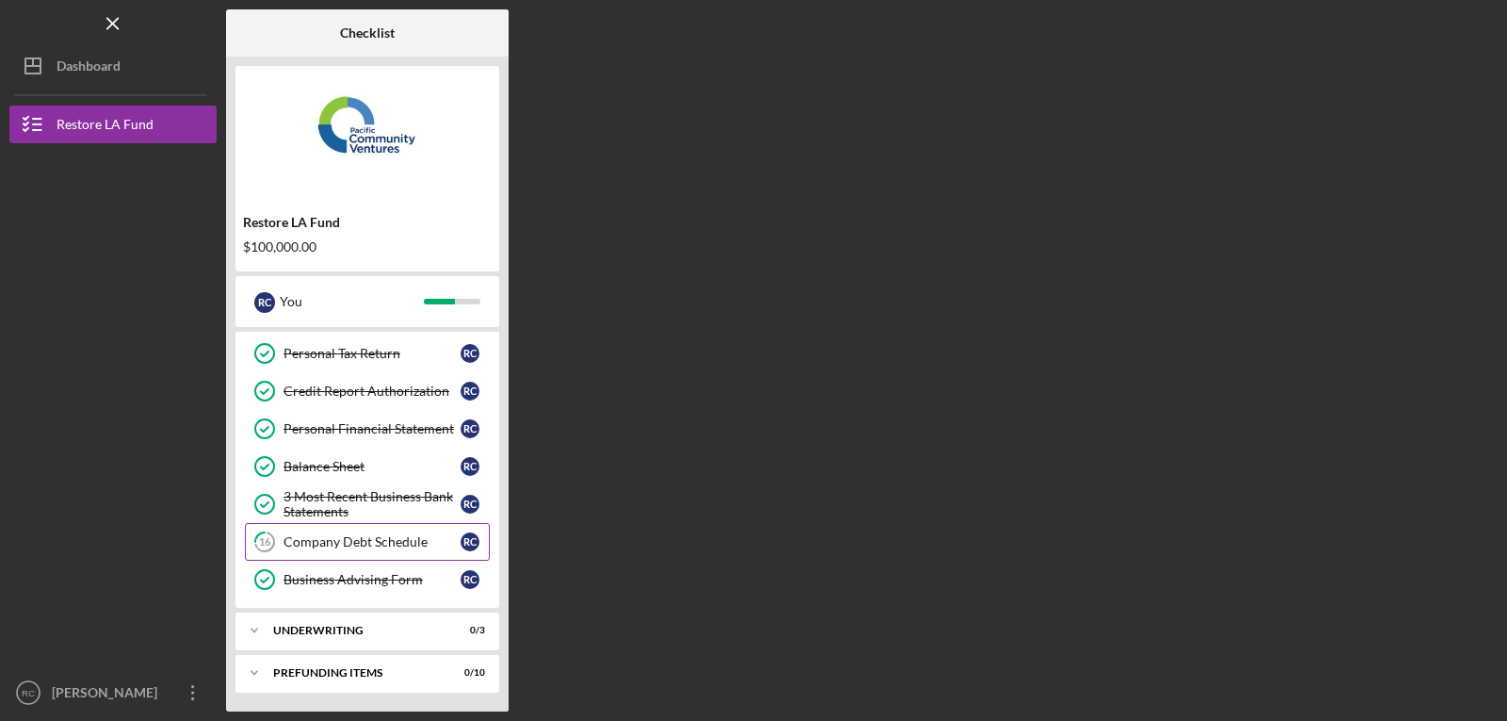
click at [342, 543] on div "Company Debt Schedule" at bounding box center [372, 541] width 177 height 15
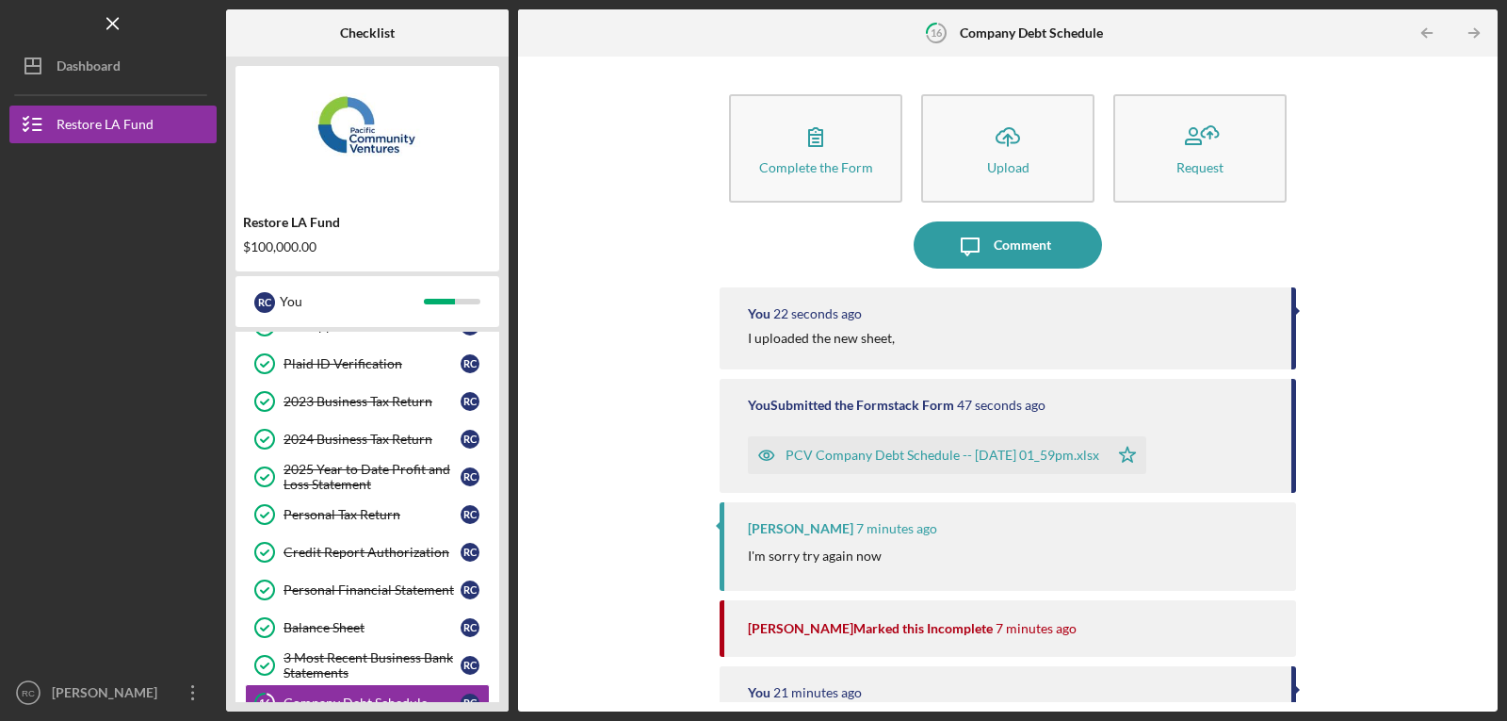
scroll to position [47, 0]
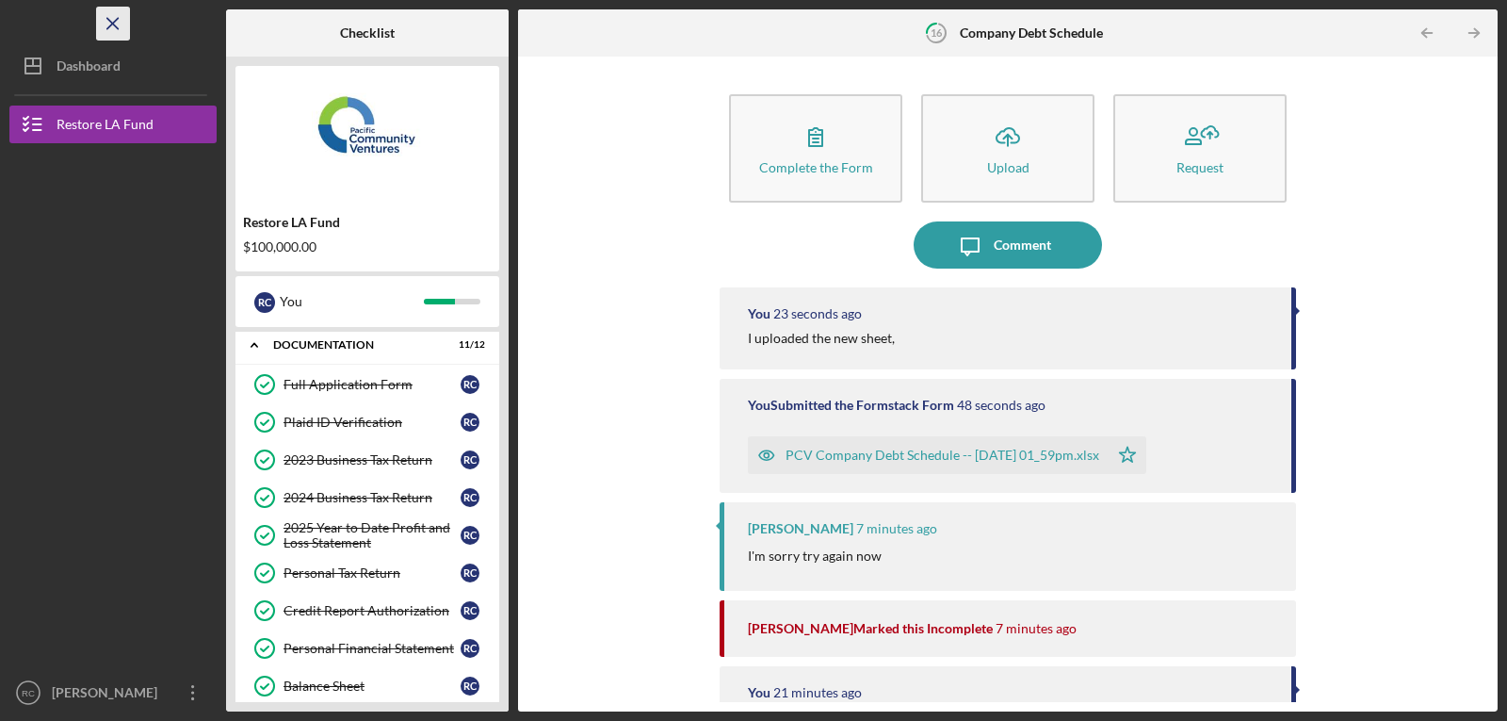
click at [119, 22] on icon "Icon/Menu Close" at bounding box center [113, 24] width 42 height 42
